Goal: Use online tool/utility: Utilize a website feature to perform a specific function

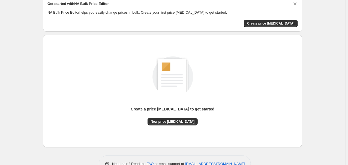
scroll to position [39, 0]
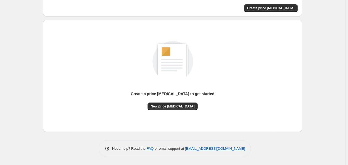
click at [175, 102] on div "Create a price [MEDICAL_DATA] to get started" at bounding box center [173, 96] width 84 height 11
click at [174, 106] on span "New price [MEDICAL_DATA]" at bounding box center [173, 106] width 44 height 4
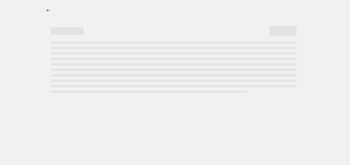
select select "percentage"
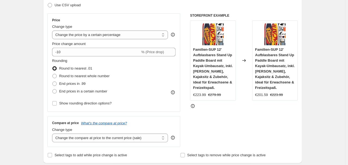
scroll to position [88, 0]
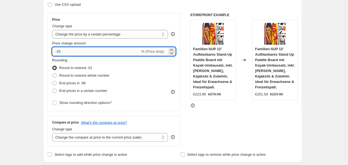
click at [80, 53] on input "-10" at bounding box center [96, 51] width 88 height 9
type input "-1"
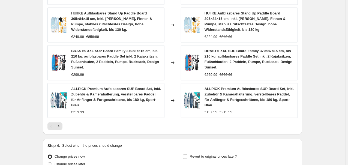
scroll to position [434, 0]
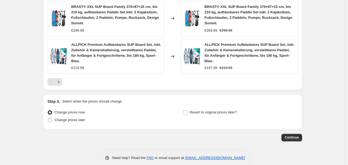
type input "-35"
click at [292, 134] on button "Continue" at bounding box center [291, 138] width 21 height 8
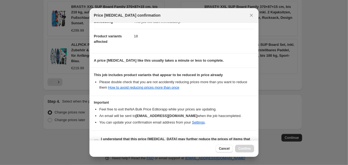
scroll to position [65, 0]
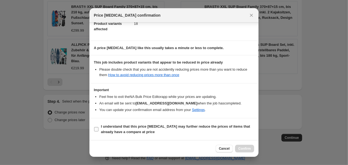
drag, startPoint x: 106, startPoint y: 127, endPoint x: 120, endPoint y: 128, distance: 13.4
click at [106, 128] on b "I understand that this price change job may further reduce the prices of items …" at bounding box center [175, 129] width 149 height 10
click at [98, 128] on input "I understand that this price change job may further reduce the prices of items …" at bounding box center [96, 129] width 4 height 4
checkbox input "true"
click at [245, 148] on span "Confirm" at bounding box center [244, 148] width 13 height 4
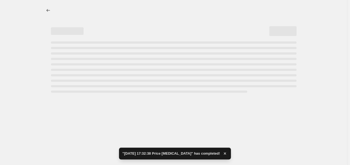
select select "percentage"
